Goal: Task Accomplishment & Management: Use online tool/utility

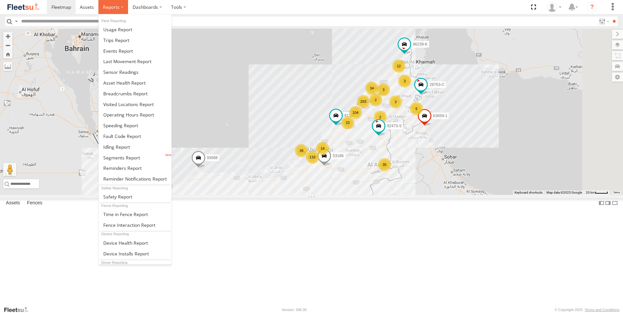
click at [120, 7] on label at bounding box center [113, 7] width 30 height 14
click at [146, 146] on link at bounding box center [135, 147] width 73 height 11
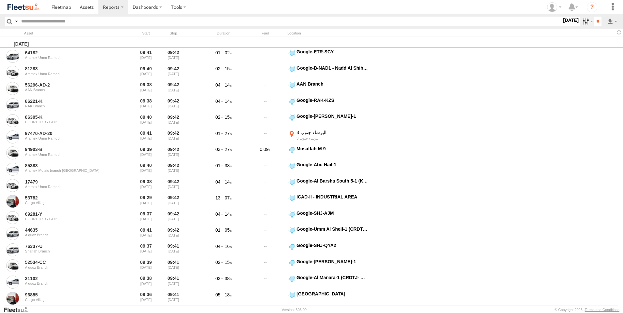
click at [582, 22] on label at bounding box center [587, 21] width 14 height 9
click at [0, 0] on label at bounding box center [0, 0] width 0 height 0
click at [0, 0] on span "DXB" at bounding box center [0, 0] width 0 height 0
click at [0, 0] on span "AAN Branch" at bounding box center [0, 0] width 0 height 0
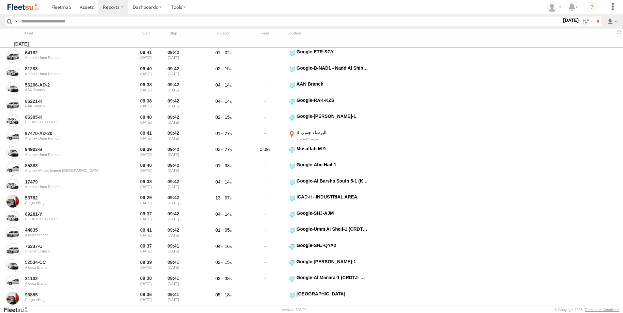
click at [0, 0] on span "Alquoz Branch" at bounding box center [0, 0] width 0 height 0
click at [0, 0] on span "Aramex Mofaic branch-[GEOGRAPHIC_DATA]" at bounding box center [0, 0] width 0 height 0
click at [0, 0] on span "Aramex Umm Ramool" at bounding box center [0, 0] width 0 height 0
click at [0, 0] on div "COURT DXB - GOP" at bounding box center [0, 0] width 0 height 0
click at [0, 0] on span "COURT DXB - GOP" at bounding box center [0, 0] width 0 height 0
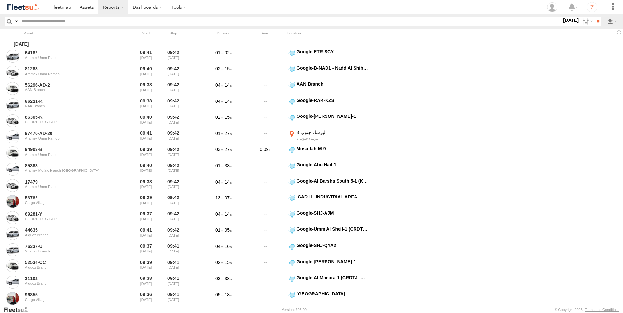
click at [0, 0] on span "RAK Branch" at bounding box center [0, 0] width 0 height 0
click at [0, 0] on div "Sharjah Branch" at bounding box center [0, 0] width 0 height 0
click at [0, 0] on span "Sharjah Branch" at bounding box center [0, 0] width 0 height 0
click at [0, 0] on span "> 10min" at bounding box center [0, 0] width 0 height 0
click at [0, 0] on label at bounding box center [0, 0] width 0 height 0
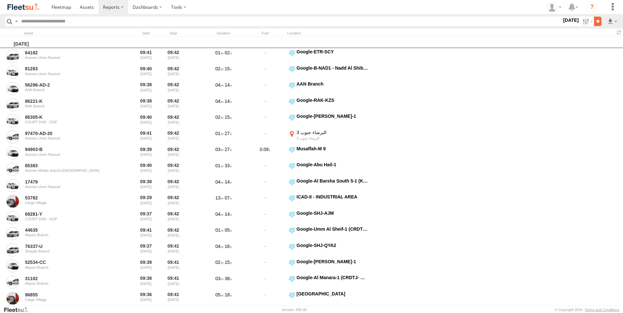
click at [597, 20] on input "**" at bounding box center [597, 21] width 7 height 9
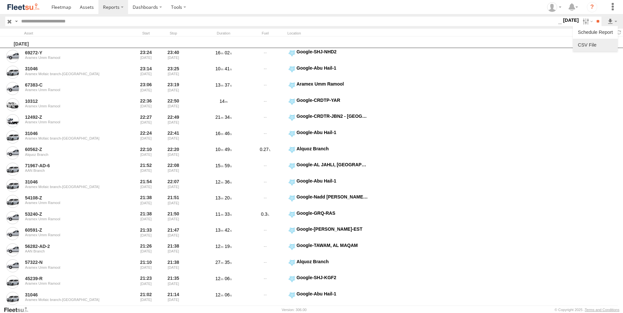
click at [592, 43] on link at bounding box center [595, 45] width 40 height 10
